Goal: Task Accomplishment & Management: Manage account settings

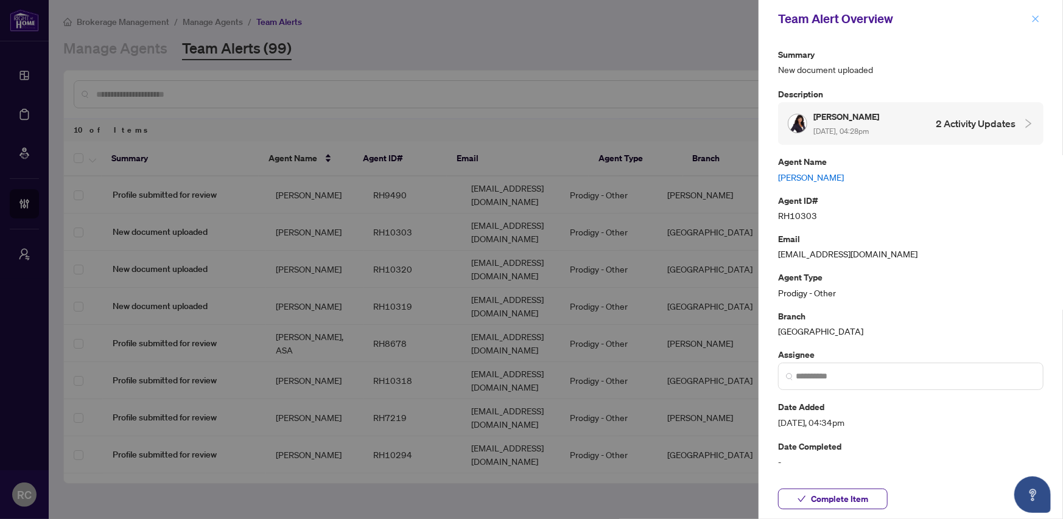
click at [1034, 15] on icon "close" at bounding box center [1035, 19] width 9 height 9
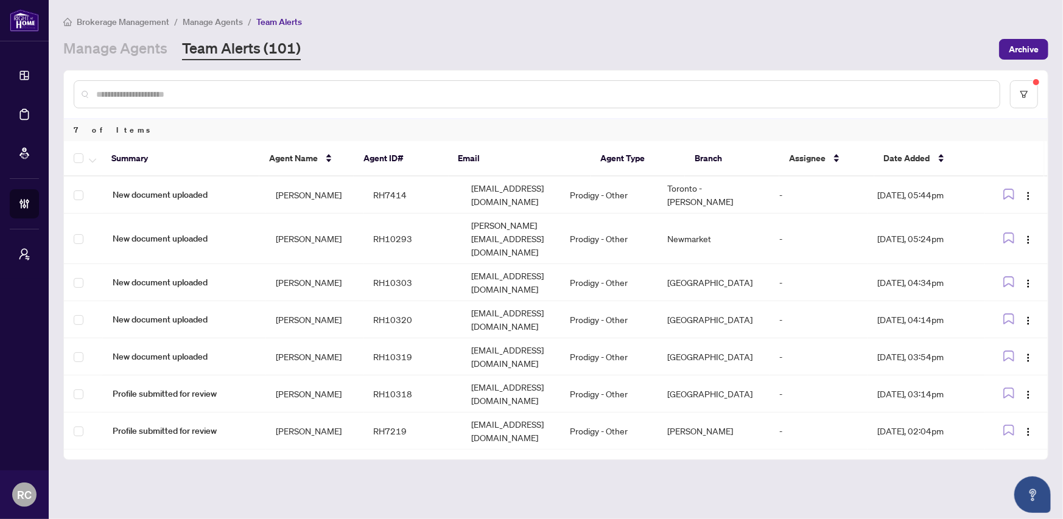
click at [229, 44] on link "Team Alerts (101)" at bounding box center [241, 49] width 119 height 22
click at [207, 49] on link "Team Alerts (101)" at bounding box center [241, 49] width 119 height 22
click at [1025, 98] on button "button" at bounding box center [1024, 94] width 28 height 28
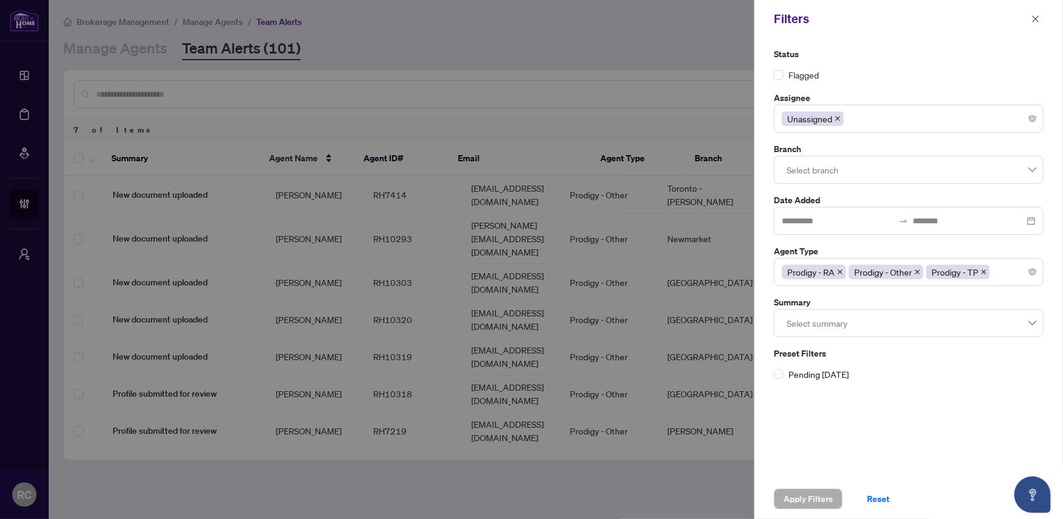
click at [883, 72] on div "Flagged" at bounding box center [909, 74] width 270 height 13
click at [1037, 18] on icon "close" at bounding box center [1035, 19] width 9 height 9
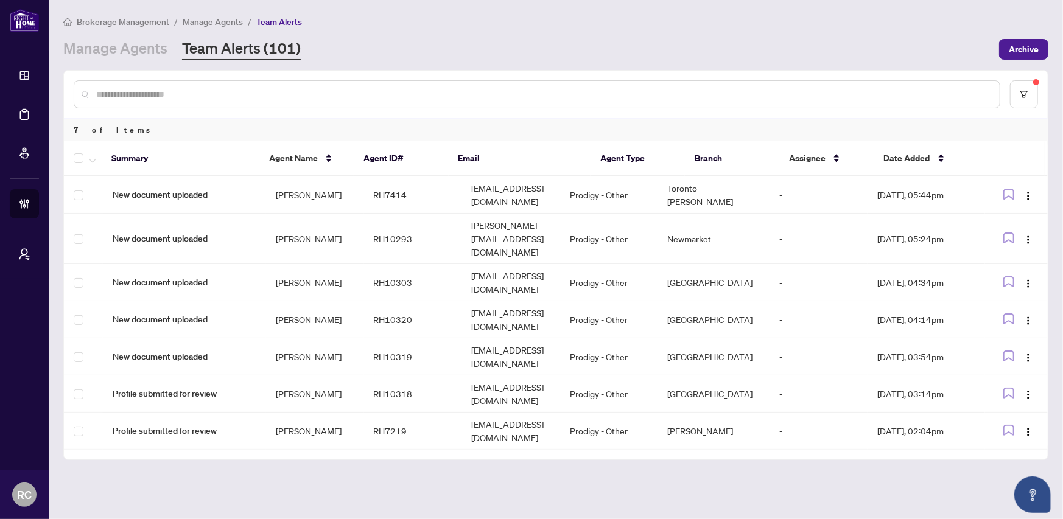
click at [755, 46] on div "Manage Agents Team Alerts (101)" at bounding box center [527, 49] width 928 height 22
click at [1021, 91] on icon "filter" at bounding box center [1024, 94] width 9 height 9
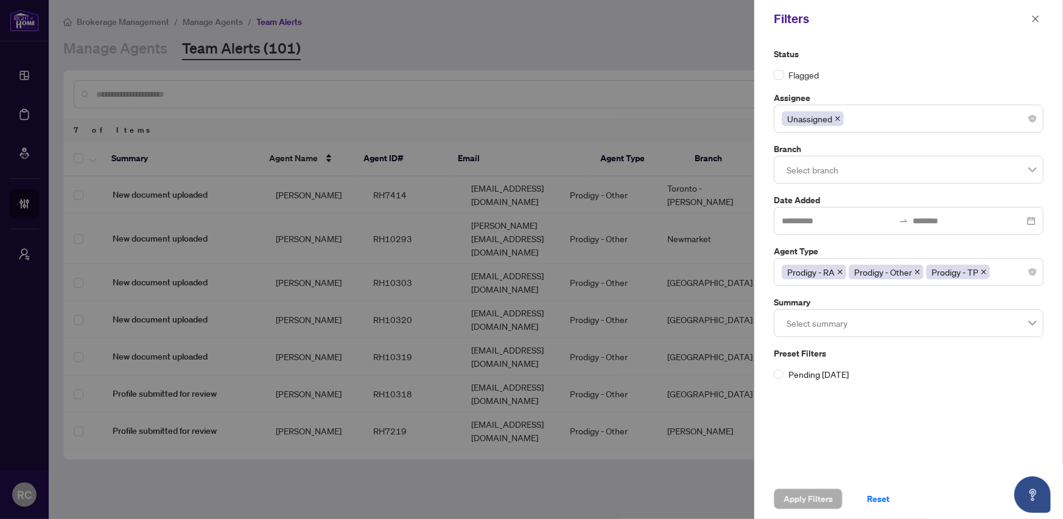
click at [855, 121] on div "Unassigned" at bounding box center [909, 119] width 254 height 22
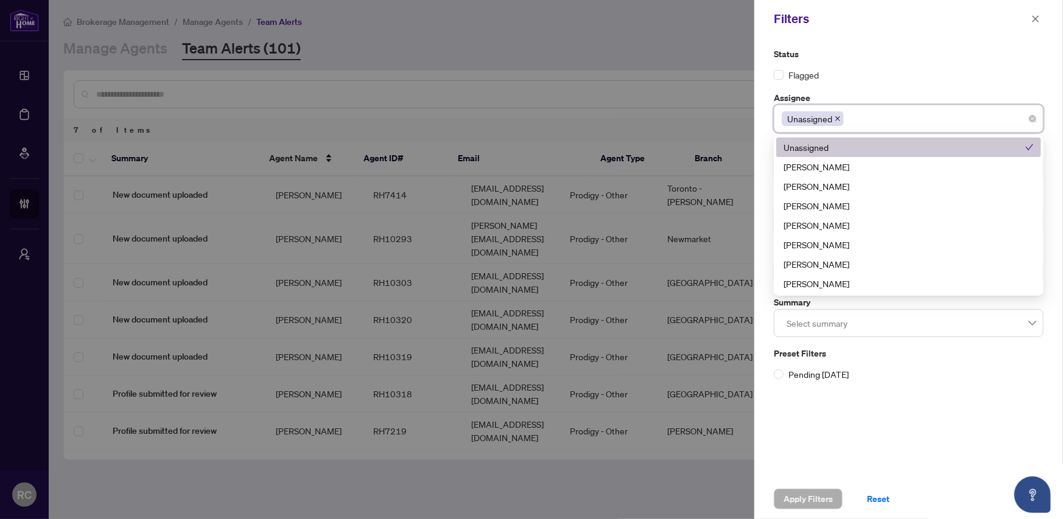
click at [875, 80] on div "Flagged" at bounding box center [909, 74] width 270 height 13
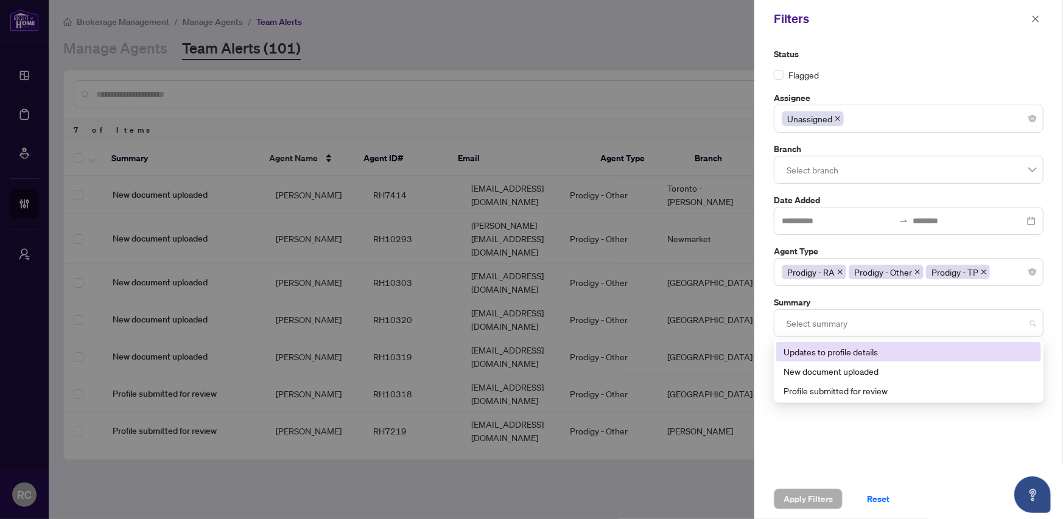
click at [833, 323] on div at bounding box center [909, 323] width 254 height 22
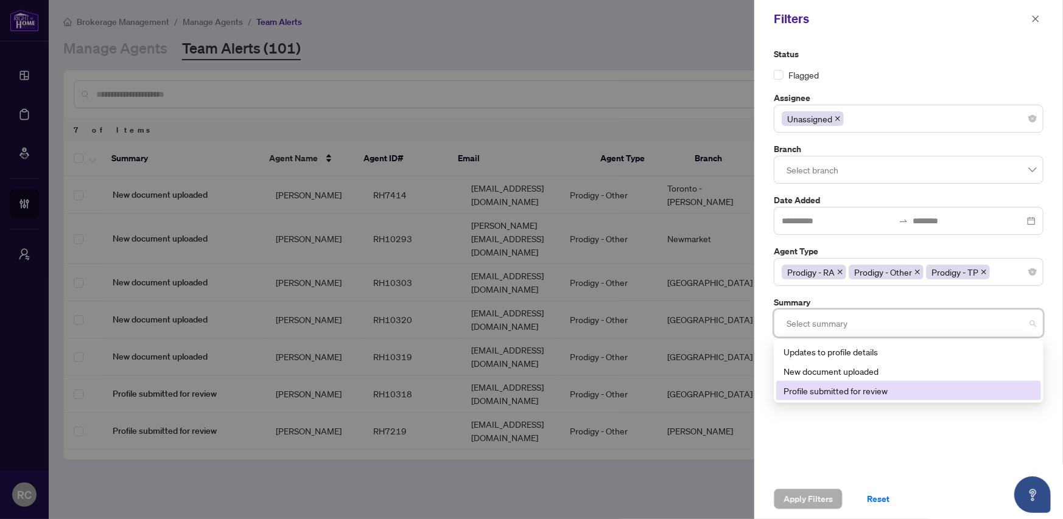
click at [818, 385] on div "Profile submitted for review" at bounding box center [908, 390] width 250 height 13
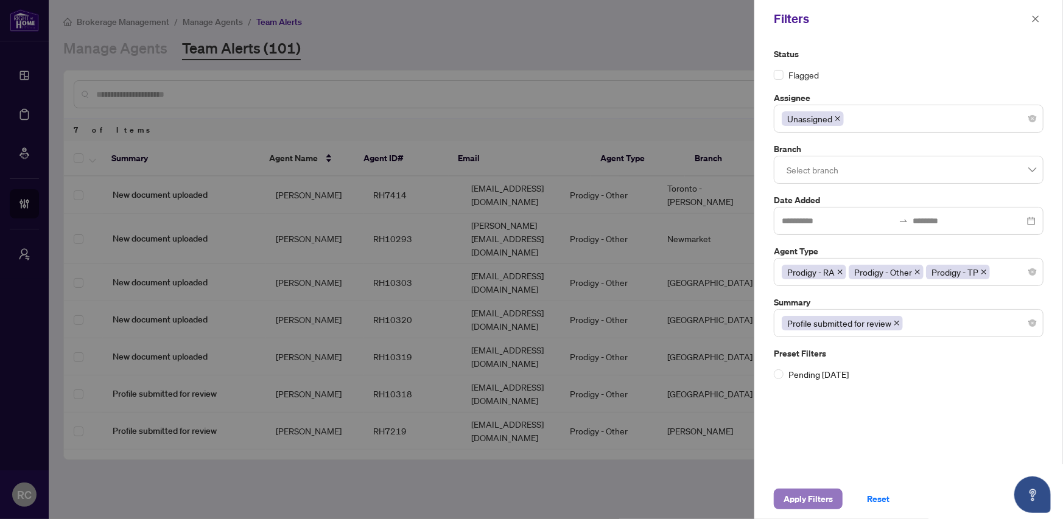
click at [788, 497] on span "Apply Filters" at bounding box center [807, 498] width 49 height 19
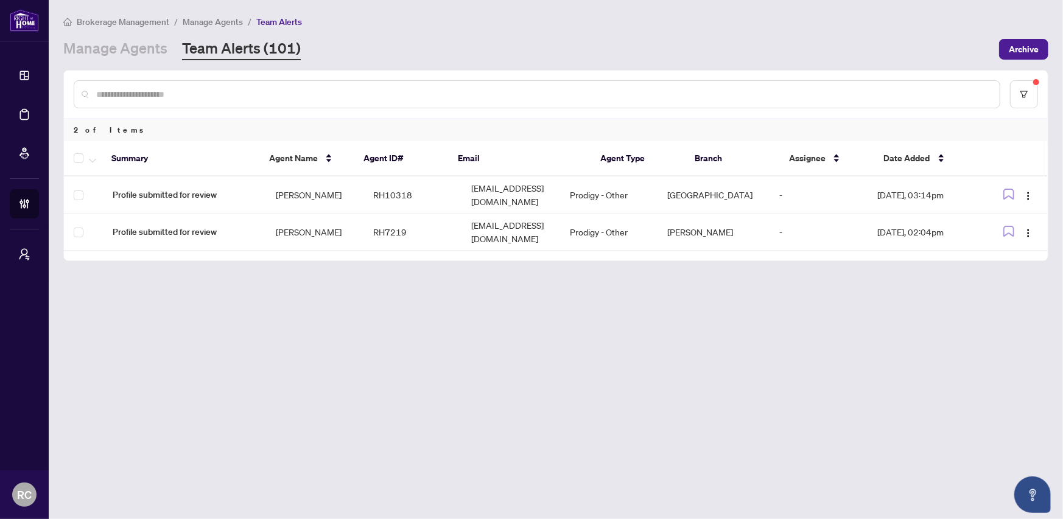
click at [765, 23] on div "Brokerage Management / Manage Agents / Team Alerts" at bounding box center [555, 22] width 985 height 14
click at [634, 43] on div "Manage Agents Team Alerts (101)" at bounding box center [527, 49] width 928 height 22
click at [1011, 99] on button "button" at bounding box center [1024, 94] width 28 height 28
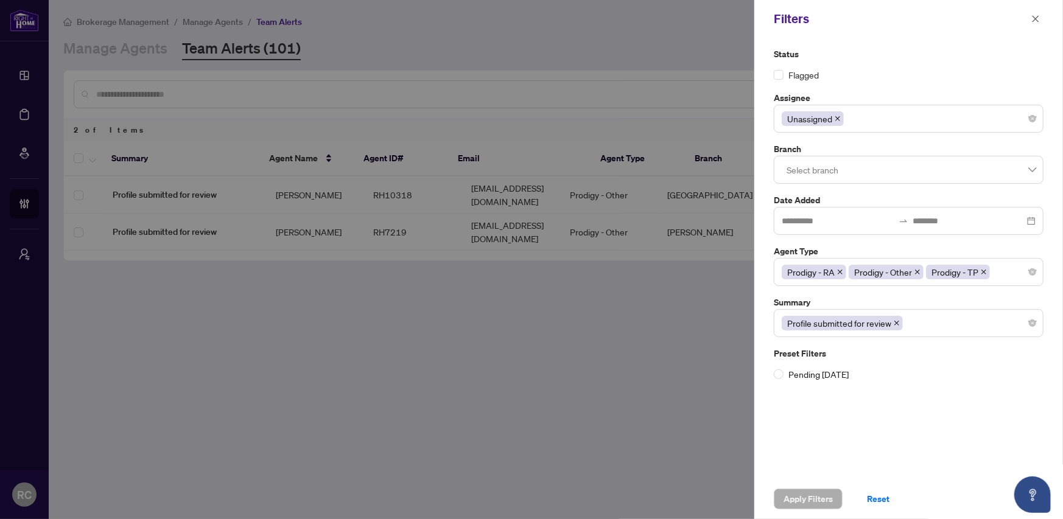
click at [897, 323] on icon "close" at bounding box center [897, 323] width 6 height 6
click at [630, 24] on div at bounding box center [531, 259] width 1063 height 519
click at [1034, 19] on icon "close" at bounding box center [1035, 19] width 9 height 9
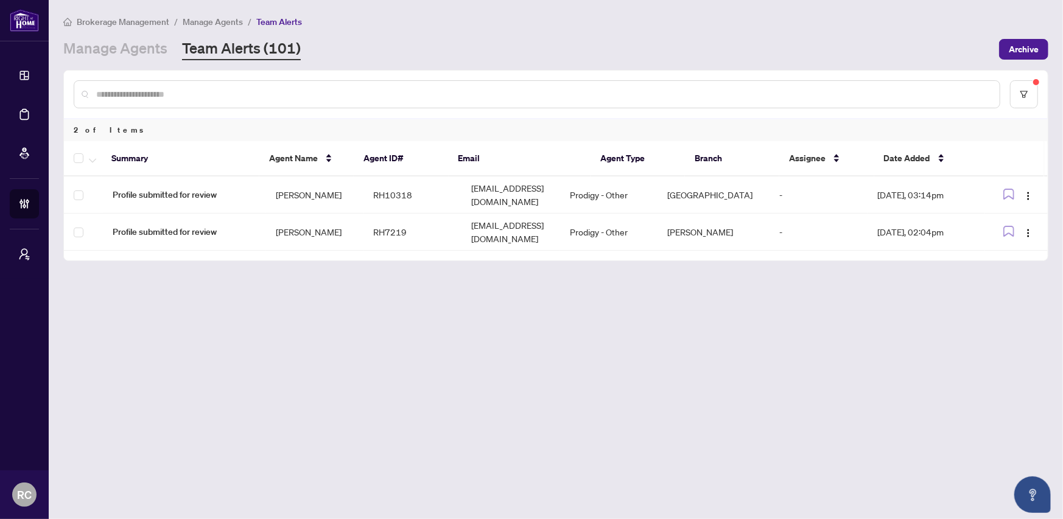
click at [695, 30] on div "Brokerage Management / Manage Agents / Team Alerts Manage Agents Team Alerts (1…" at bounding box center [555, 38] width 985 height 46
